Goal: Entertainment & Leisure: Consume media (video, audio)

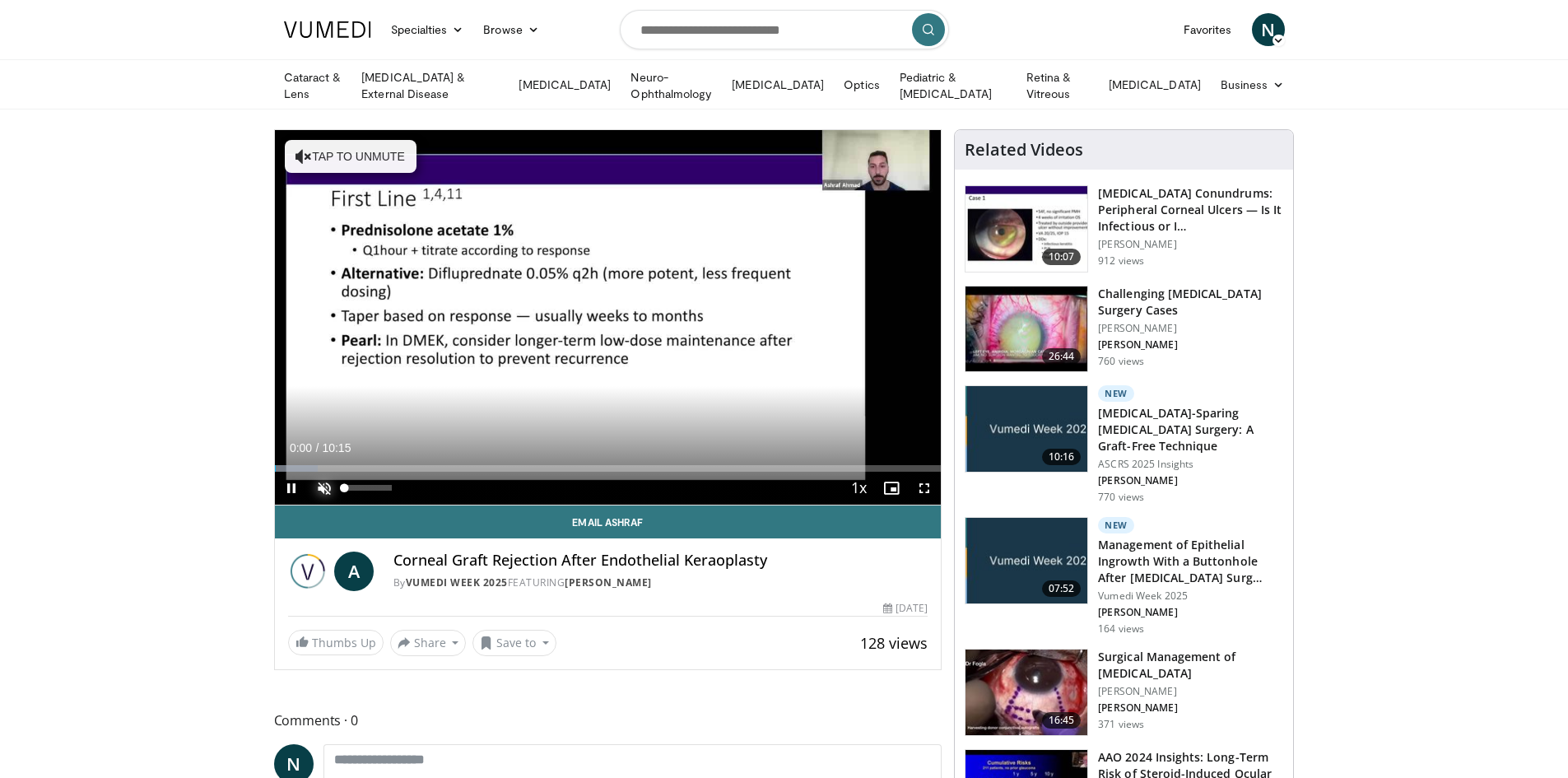
click at [329, 486] on span "Video Player" at bounding box center [324, 488] width 33 height 33
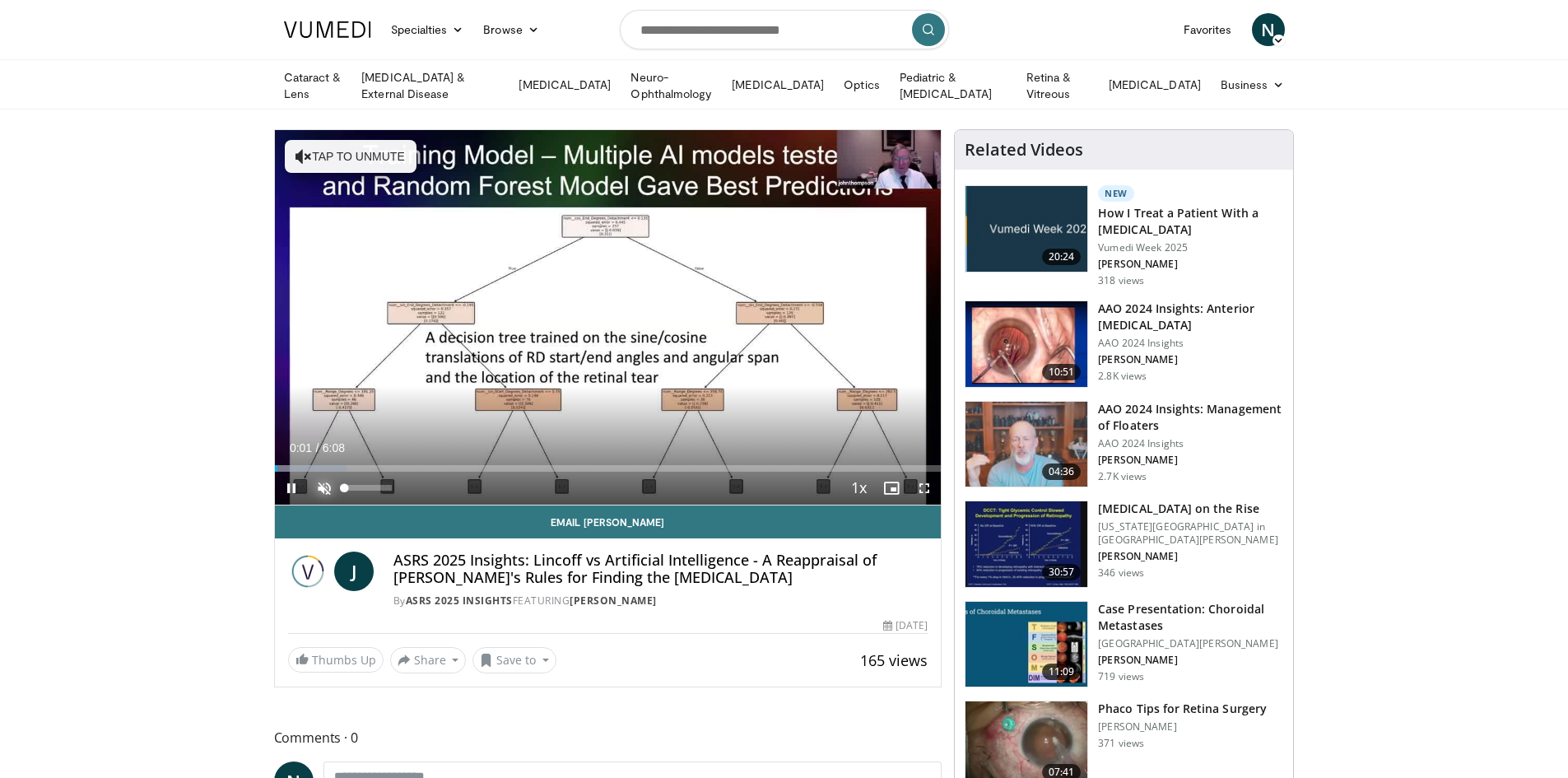
click at [320, 481] on span "Video Player" at bounding box center [324, 488] width 33 height 33
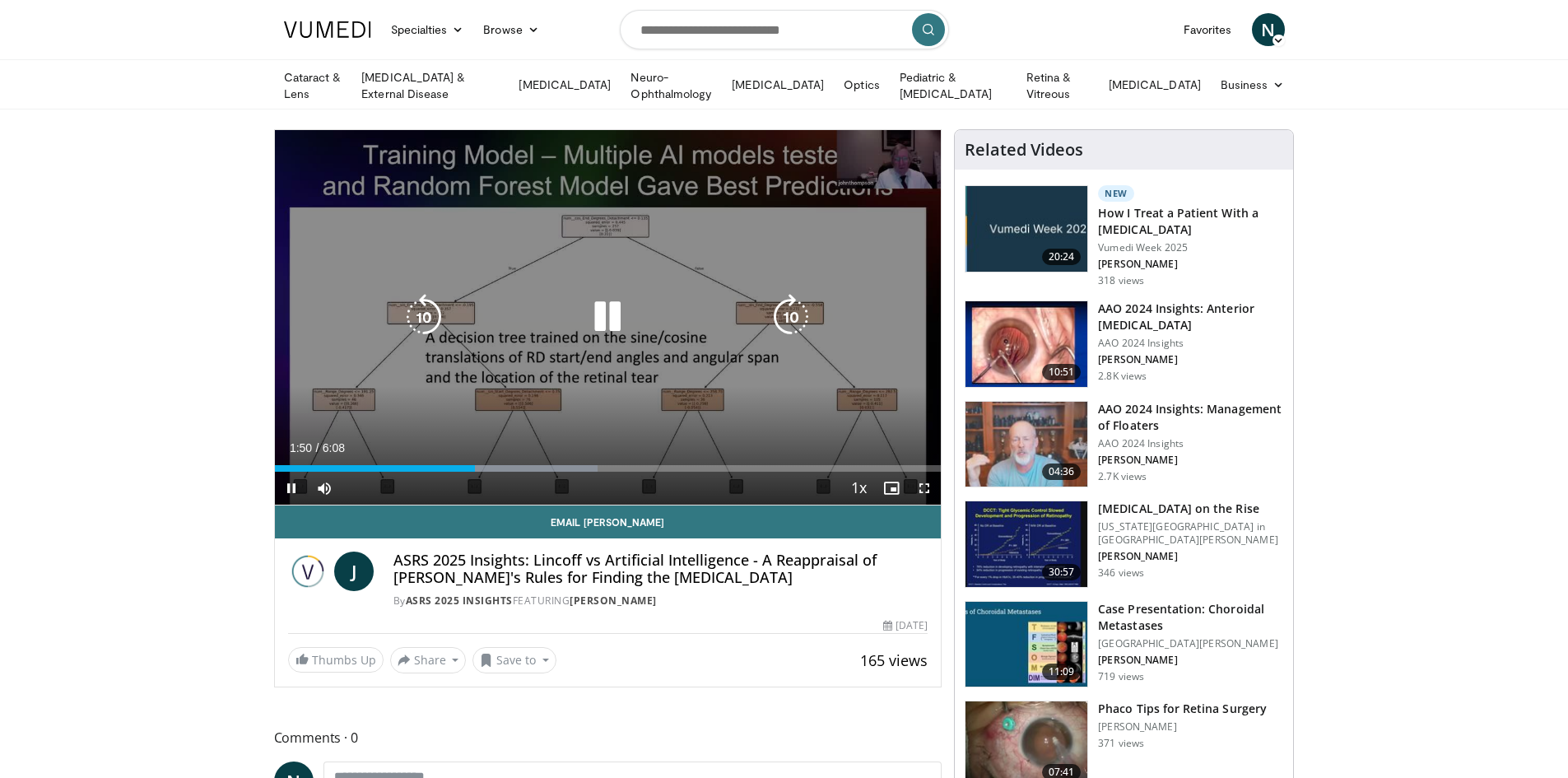
drag, startPoint x: 887, startPoint y: 141, endPoint x: 791, endPoint y: 141, distance: 96.0
click at [791, 141] on div "10 seconds Tap to unmute" at bounding box center [608, 317] width 667 height 375
click at [609, 307] on icon "Video Player" at bounding box center [607, 316] width 46 height 46
